Goal: Task Accomplishment & Management: Manage account settings

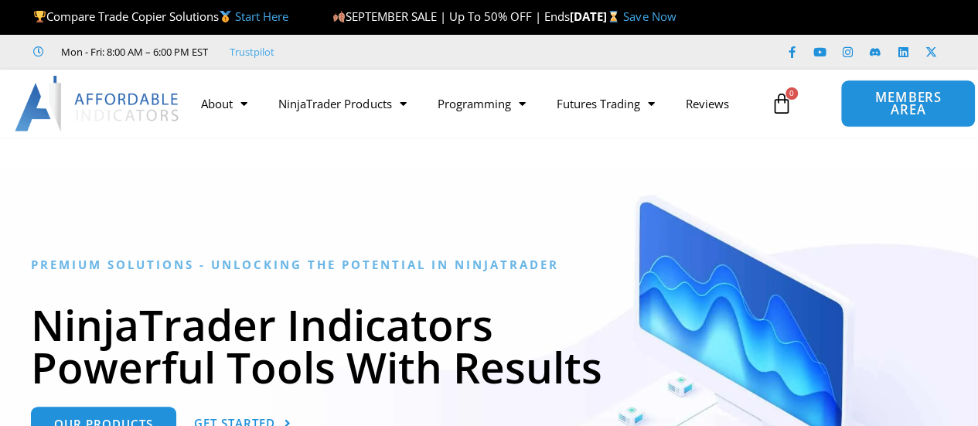
click at [866, 112] on span "MEMBERS AREA" at bounding box center [908, 104] width 100 height 26
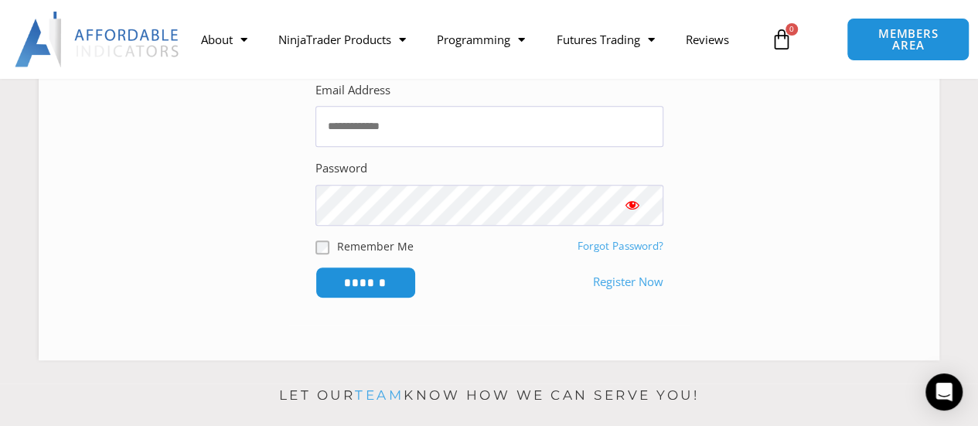
scroll to position [344, 0]
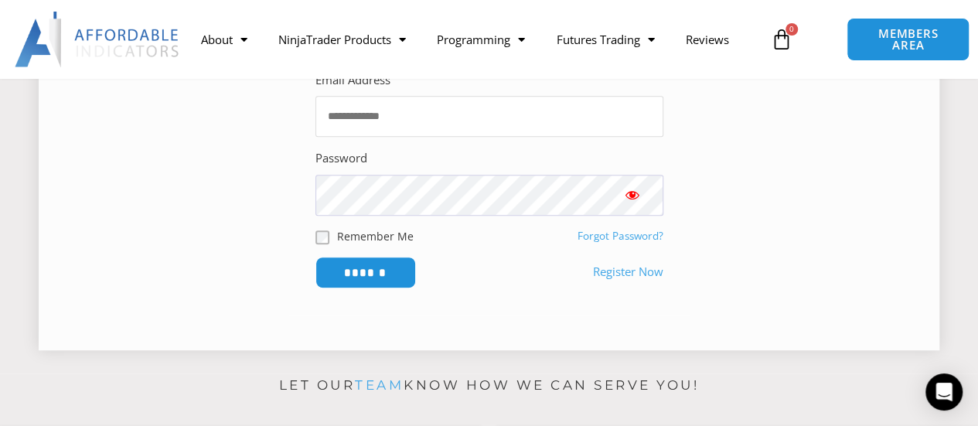
click at [464, 103] on input "Email Address" at bounding box center [489, 116] width 348 height 41
type input "**********"
click at [399, 264] on input "******" at bounding box center [365, 272] width 106 height 33
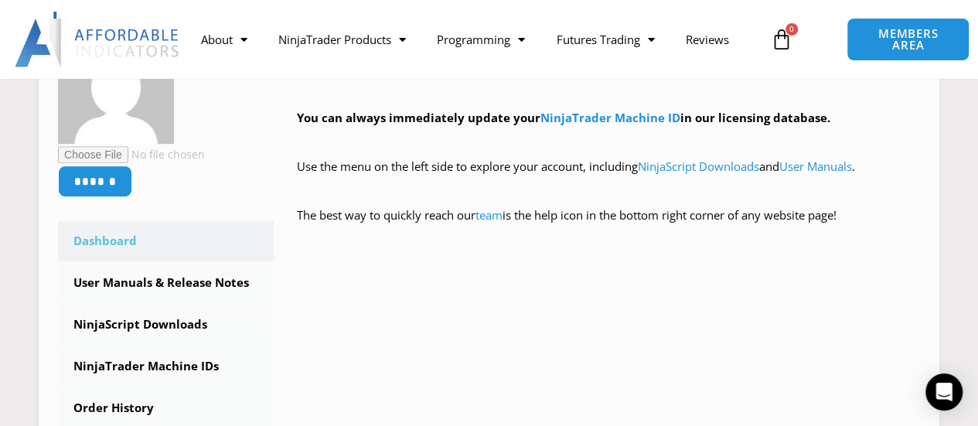
scroll to position [278, 0]
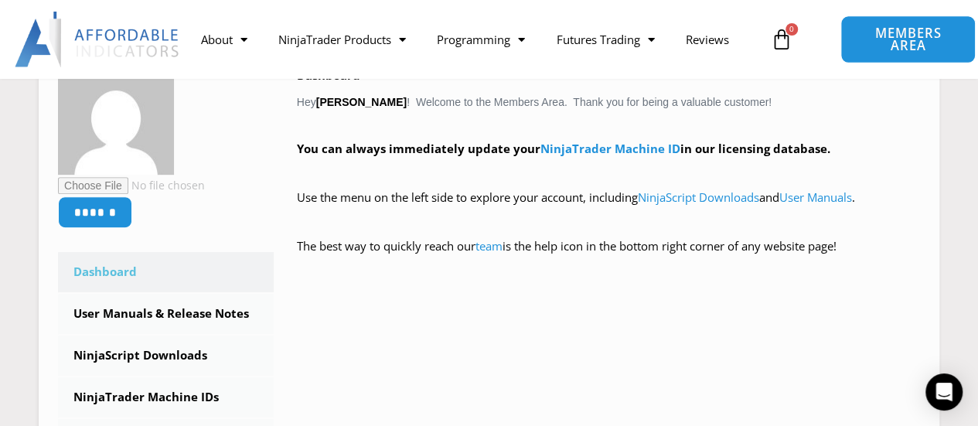
click at [938, 27] on span "MEMBERS AREA" at bounding box center [908, 40] width 100 height 26
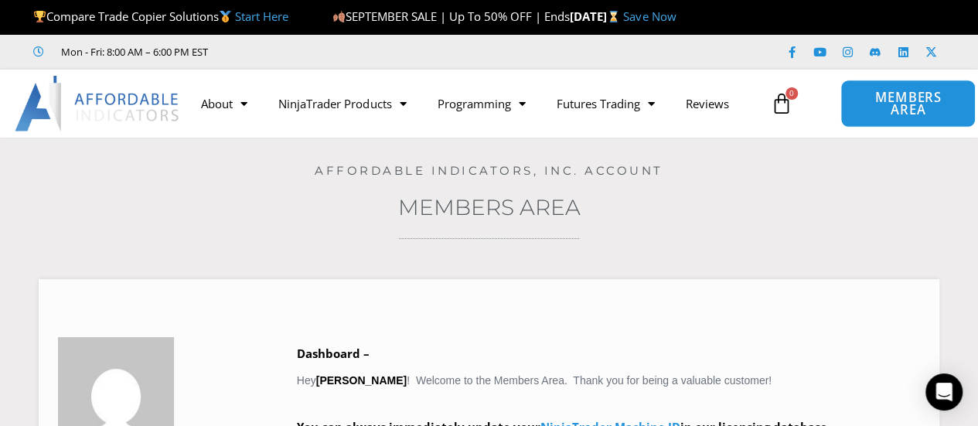
click at [903, 114] on span "MEMBERS AREA" at bounding box center [908, 104] width 100 height 26
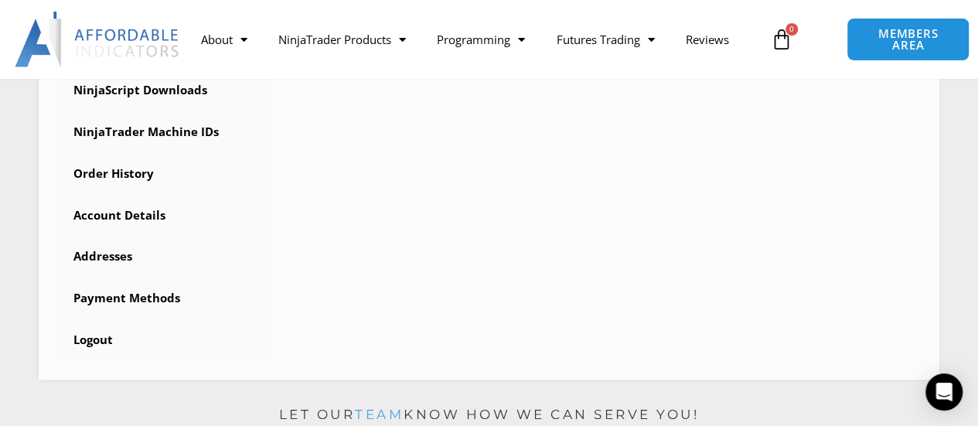
scroll to position [573, 0]
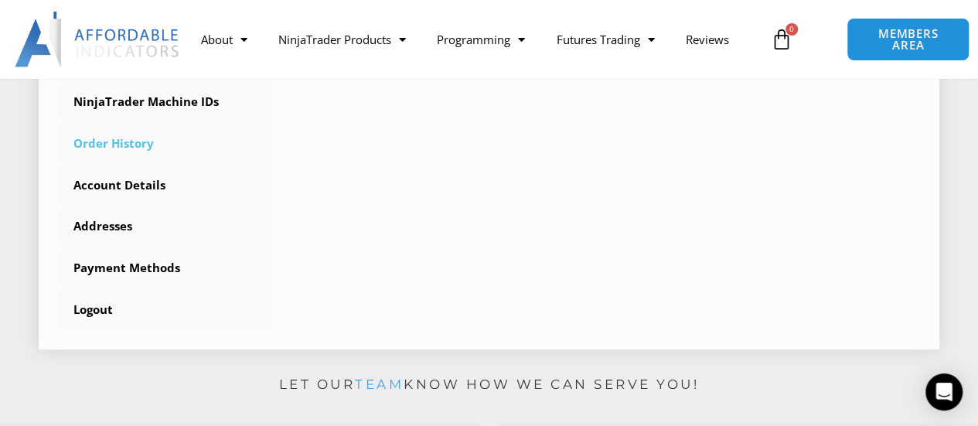
click at [96, 148] on link "Order History" at bounding box center [166, 144] width 216 height 40
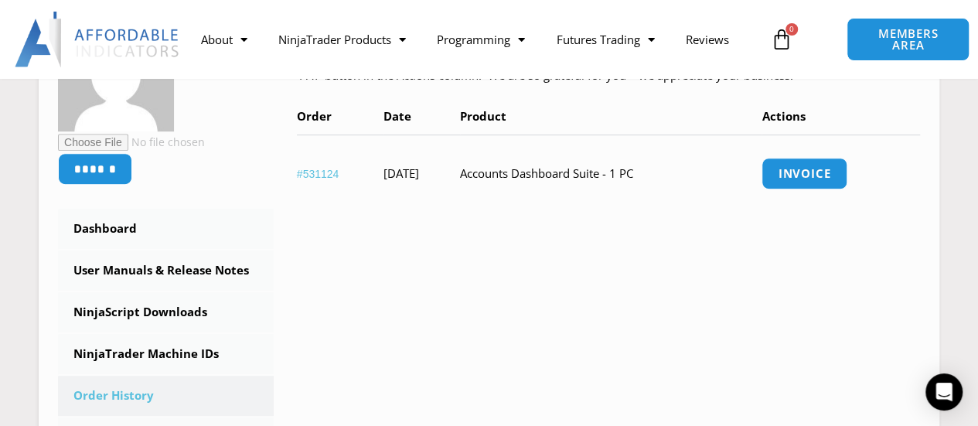
scroll to position [309, 0]
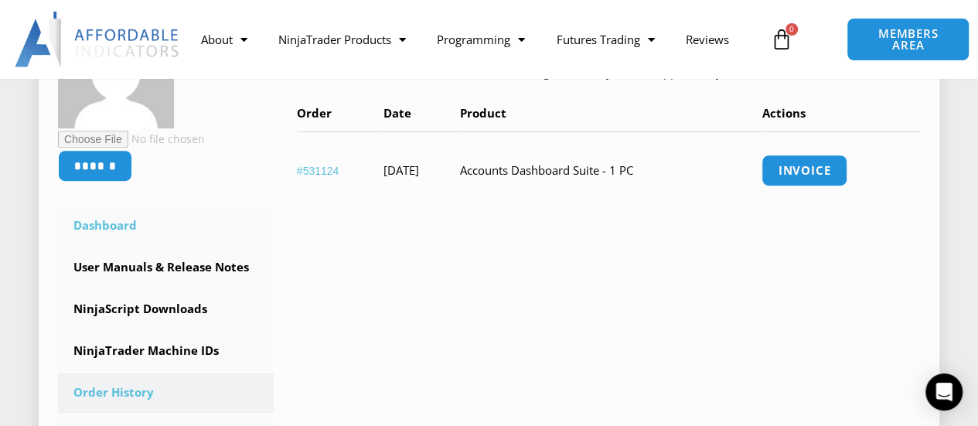
click at [107, 223] on link "Dashboard" at bounding box center [166, 226] width 216 height 40
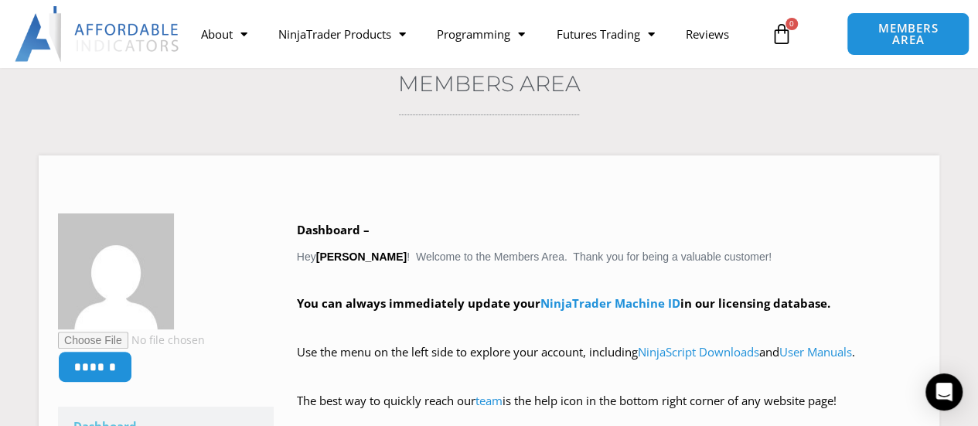
scroll to position [155, 0]
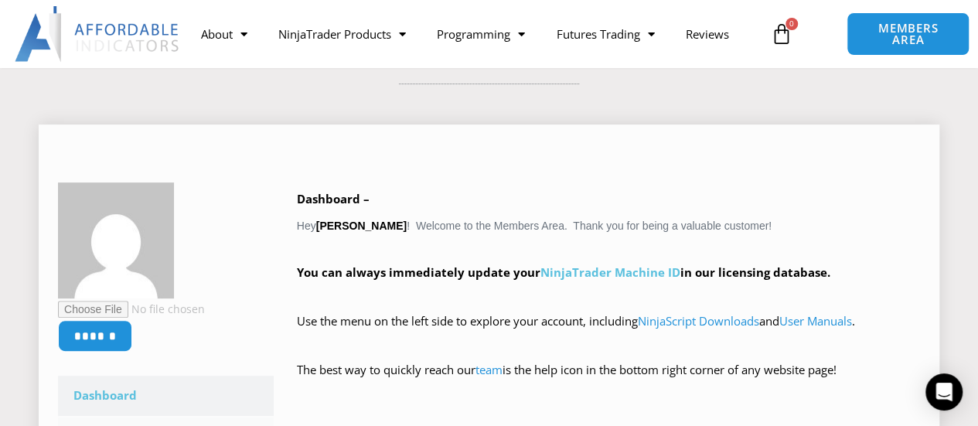
click at [580, 273] on link "NinjaTrader Machine ID" at bounding box center [610, 271] width 140 height 15
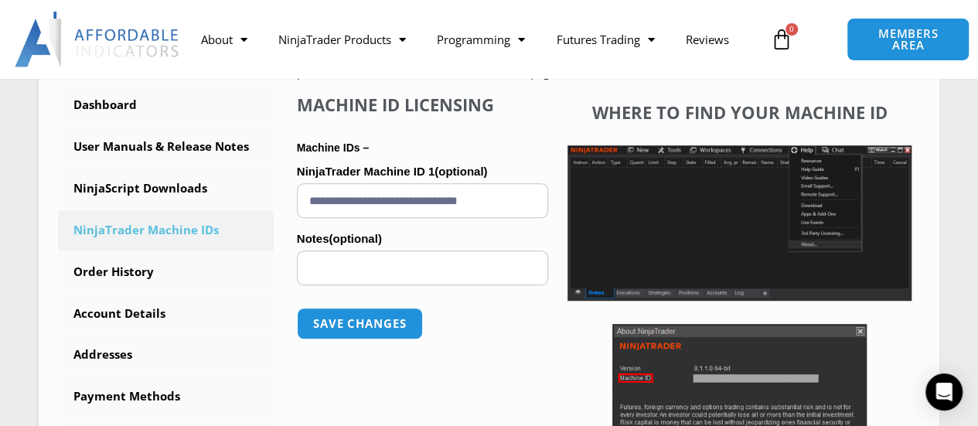
scroll to position [433, 0]
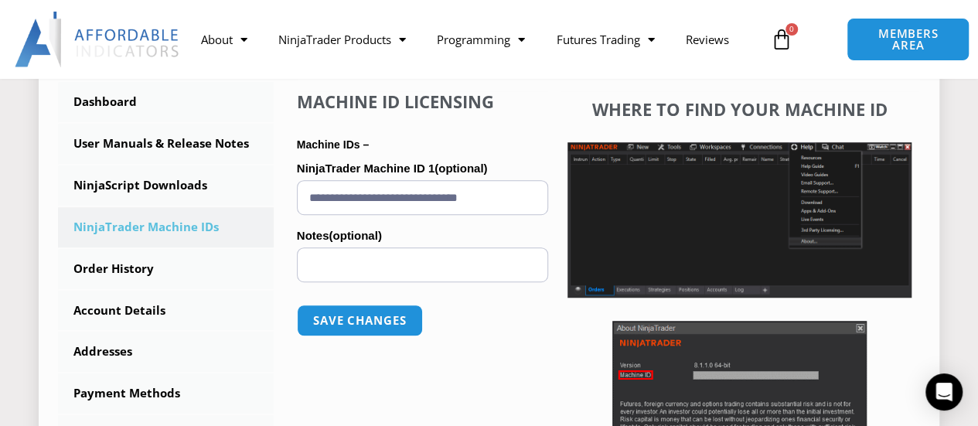
drag, startPoint x: 502, startPoint y: 220, endPoint x: 460, endPoint y: 228, distance: 43.2
click at [460, 228] on label "Notes (optional)" at bounding box center [422, 235] width 251 height 23
click at [460, 247] on input "Notes (optional)" at bounding box center [422, 264] width 251 height 35
drag, startPoint x: 475, startPoint y: 194, endPoint x: 308, endPoint y: 197, distance: 166.2
click at [308, 197] on input "**********" at bounding box center [422, 197] width 251 height 35
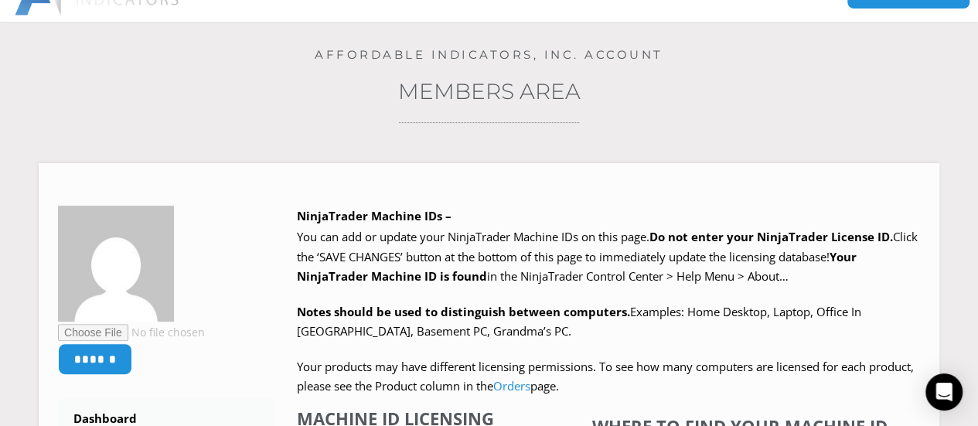
scroll to position [43, 0]
